Goal: Task Accomplishment & Management: Complete application form

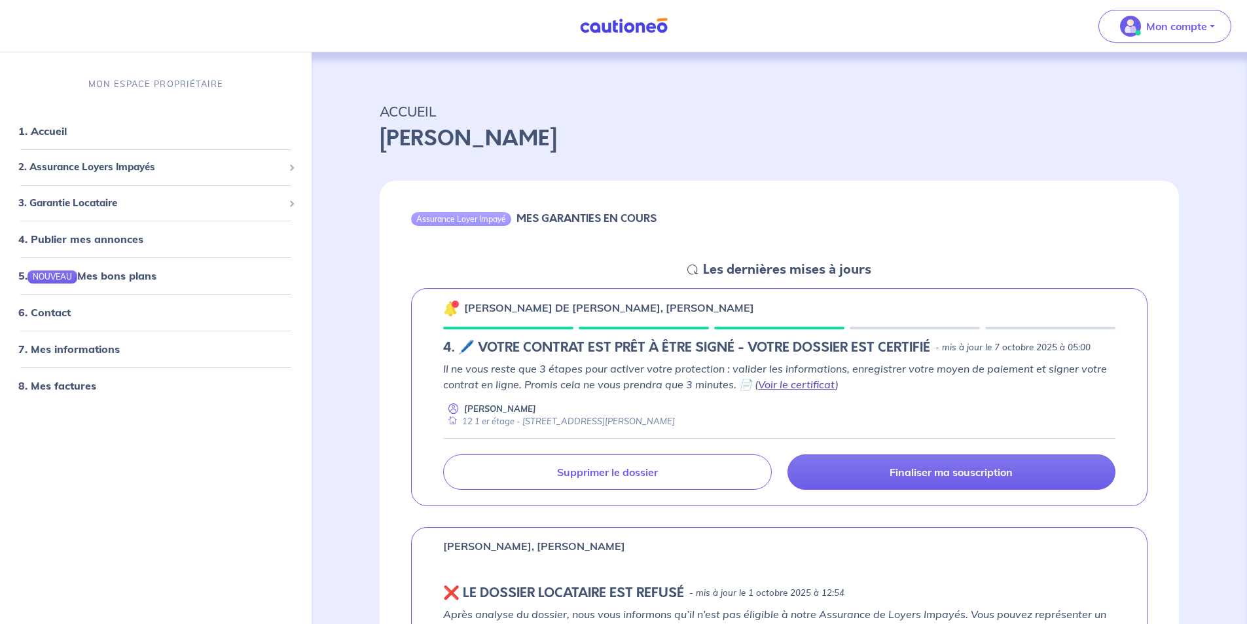
click at [790, 386] on link "Voir le certificat" at bounding box center [796, 384] width 77 height 13
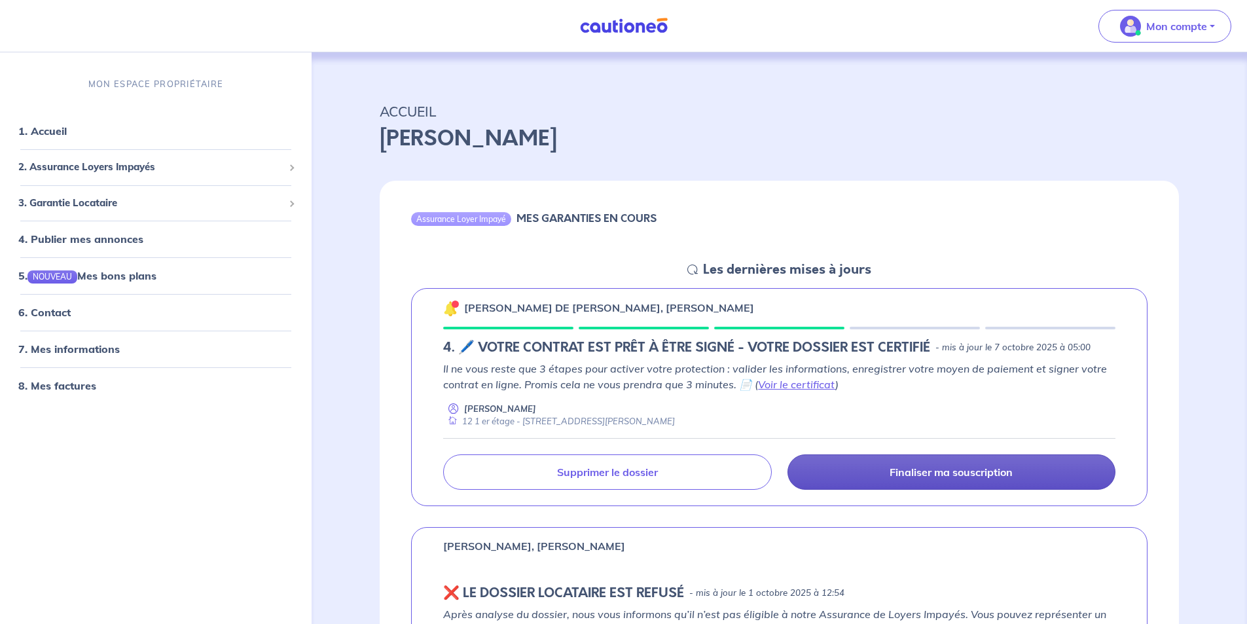
click at [865, 471] on link "Finaliser ma souscription" at bounding box center [952, 471] width 328 height 35
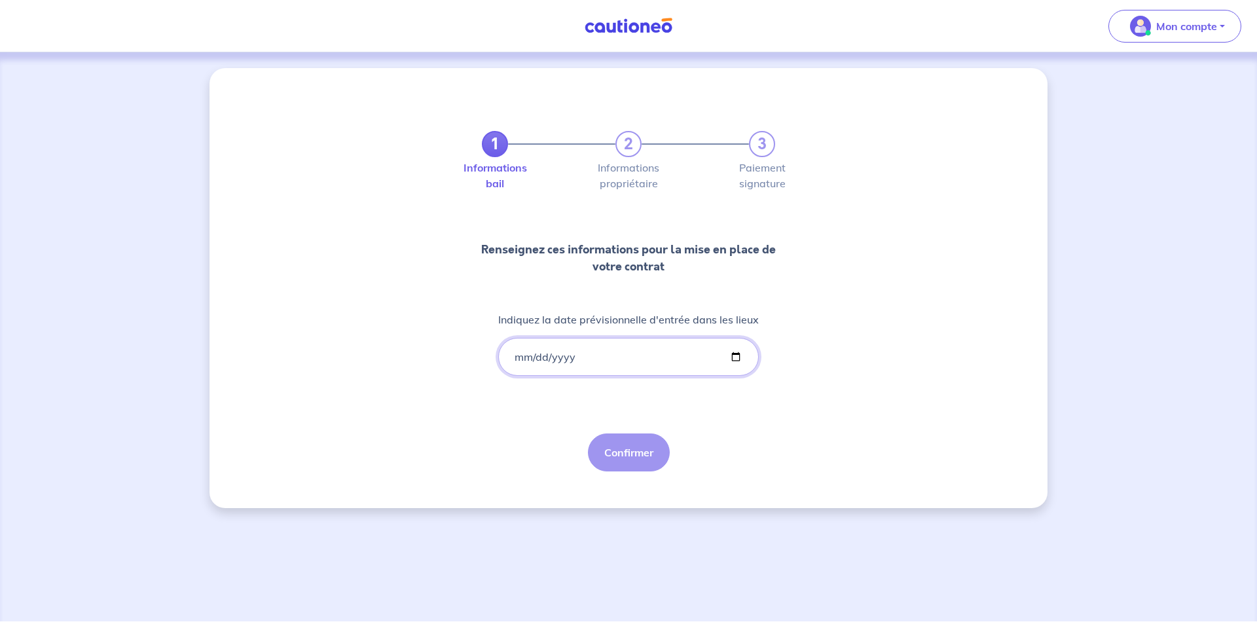
click at [732, 353] on input "Indiquez la date prévisionnelle d'entrée dans les lieux" at bounding box center [628, 357] width 261 height 38
type input "2025-10-22"
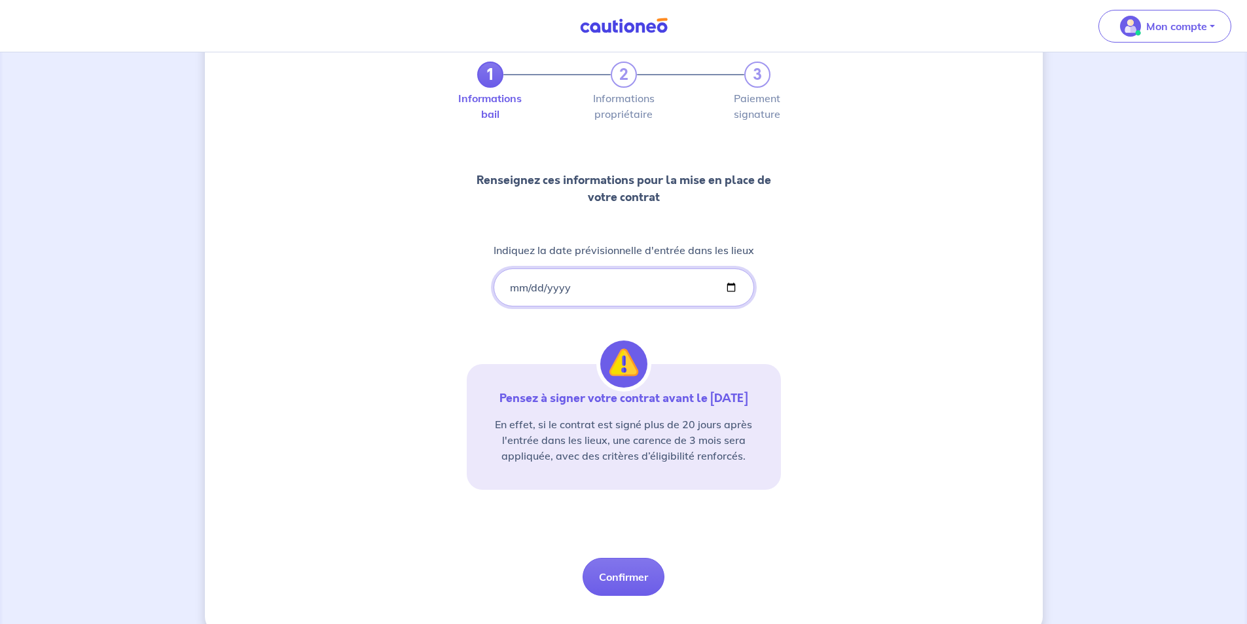
scroll to position [94, 0]
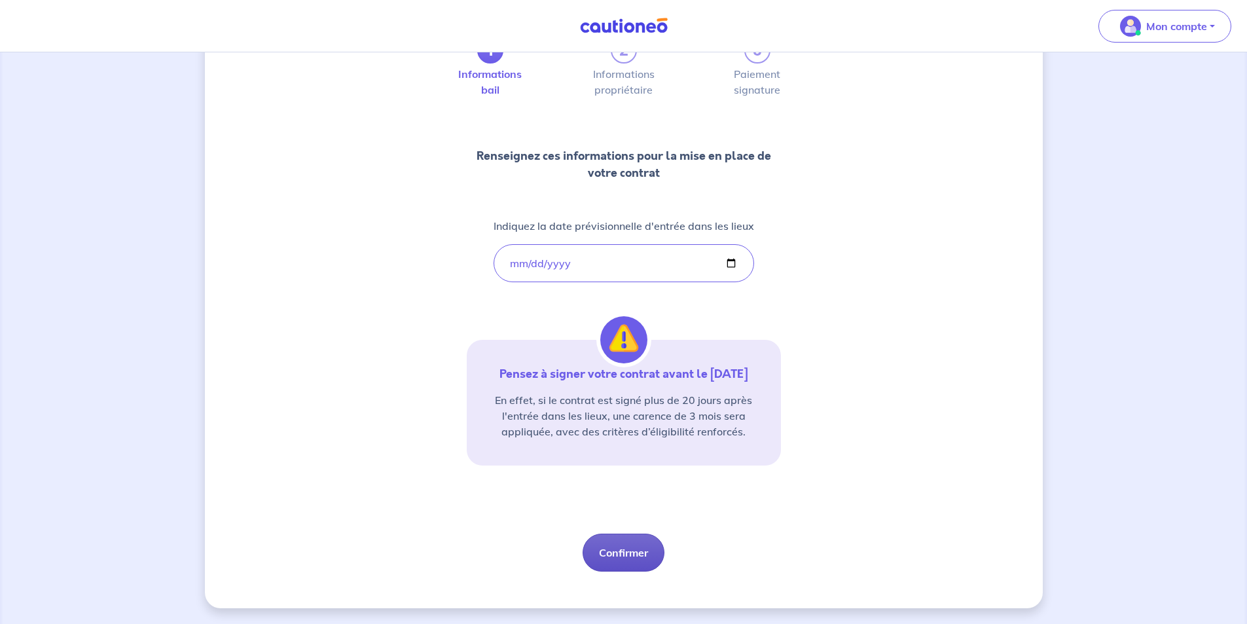
click at [615, 551] on button "Confirmer" at bounding box center [624, 553] width 82 height 38
select select "FR"
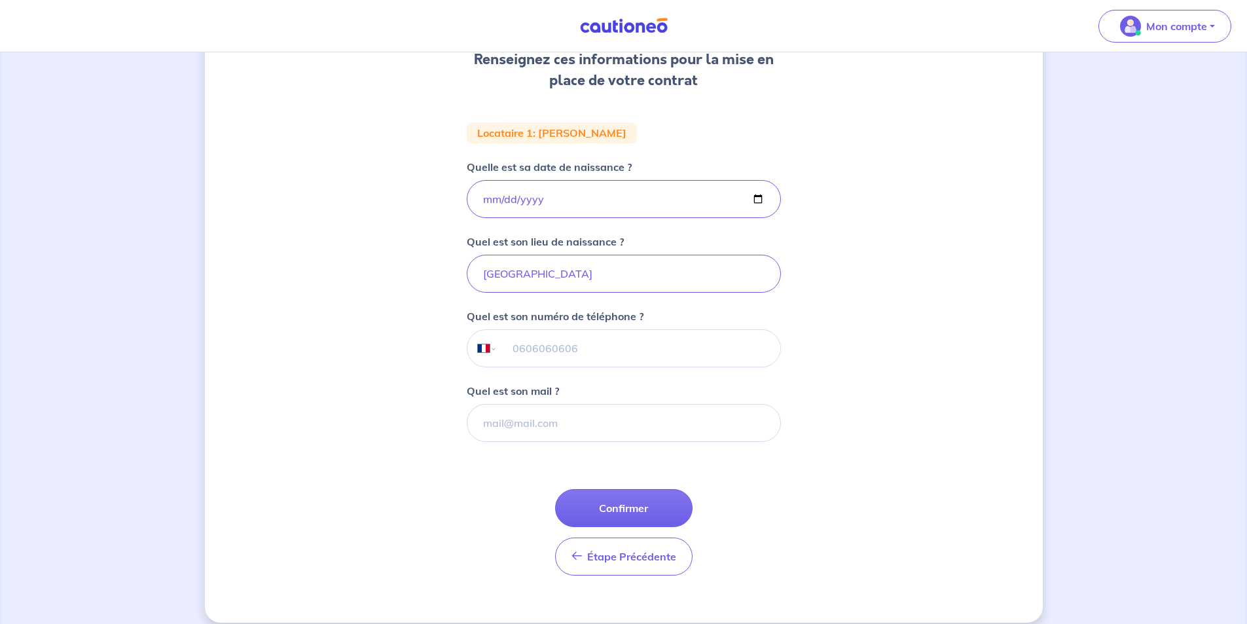
scroll to position [196, 0]
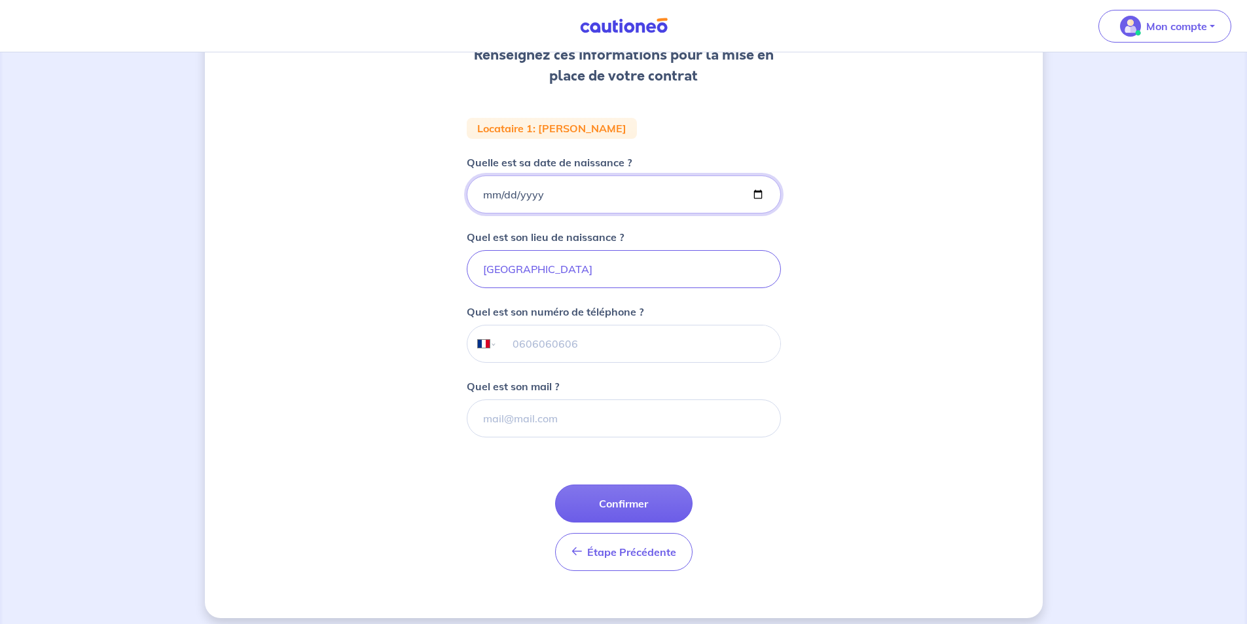
click at [571, 200] on input "1996-12-25" at bounding box center [624, 194] width 314 height 38
